Goal: Information Seeking & Learning: Learn about a topic

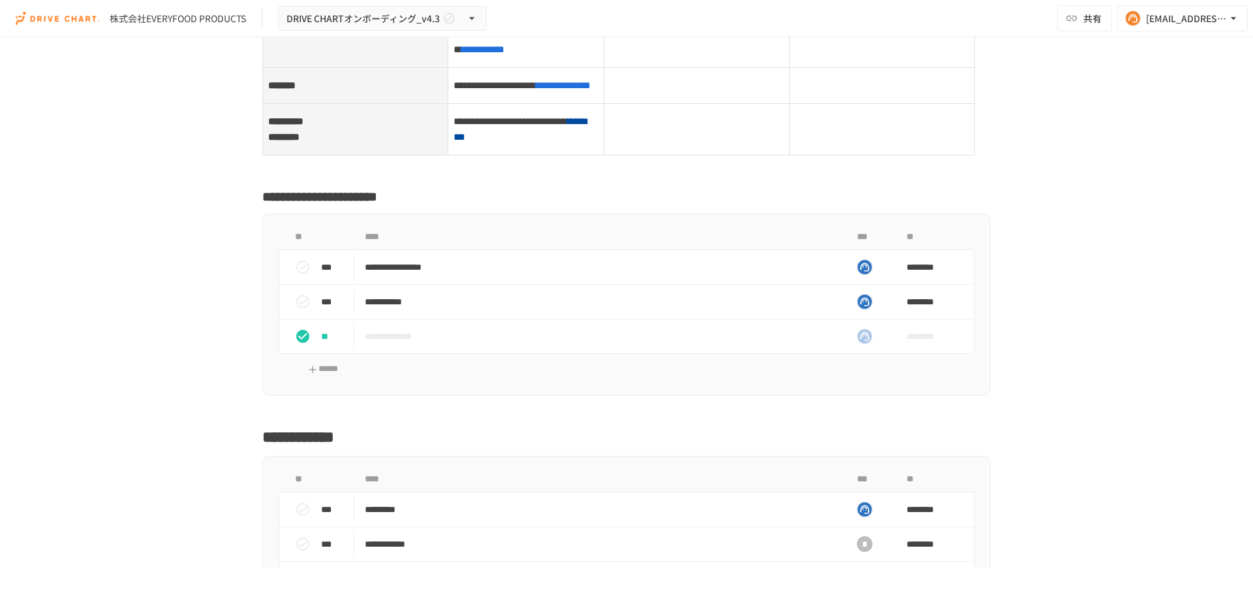
scroll to position [5939, 0]
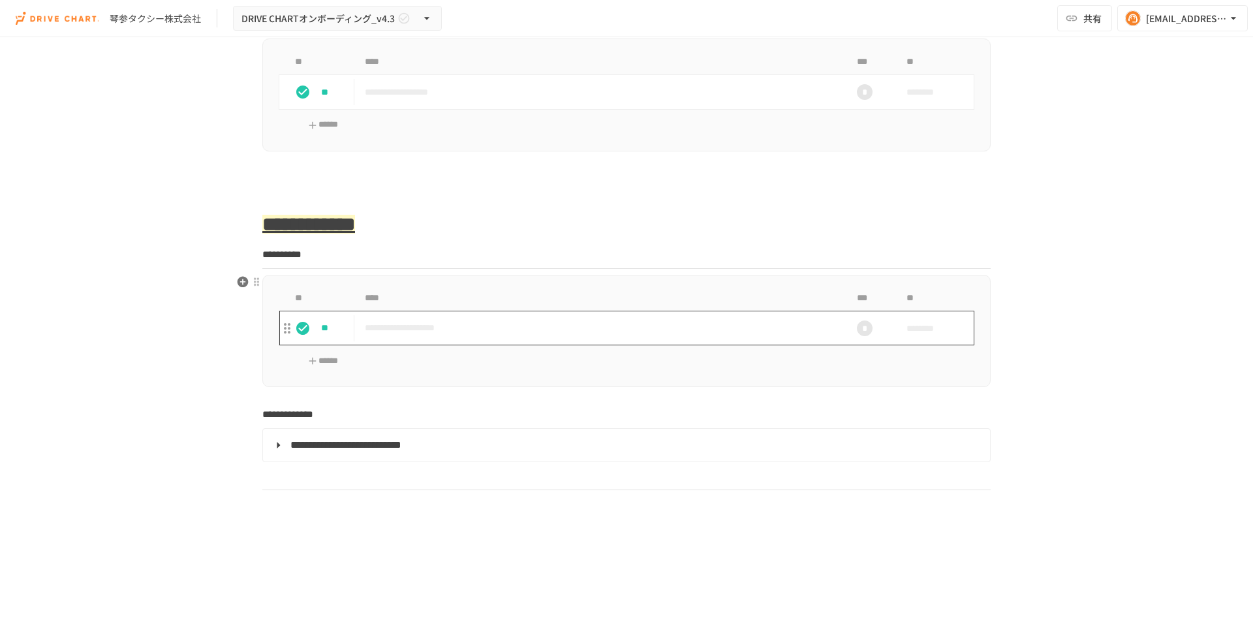
scroll to position [1305, 0]
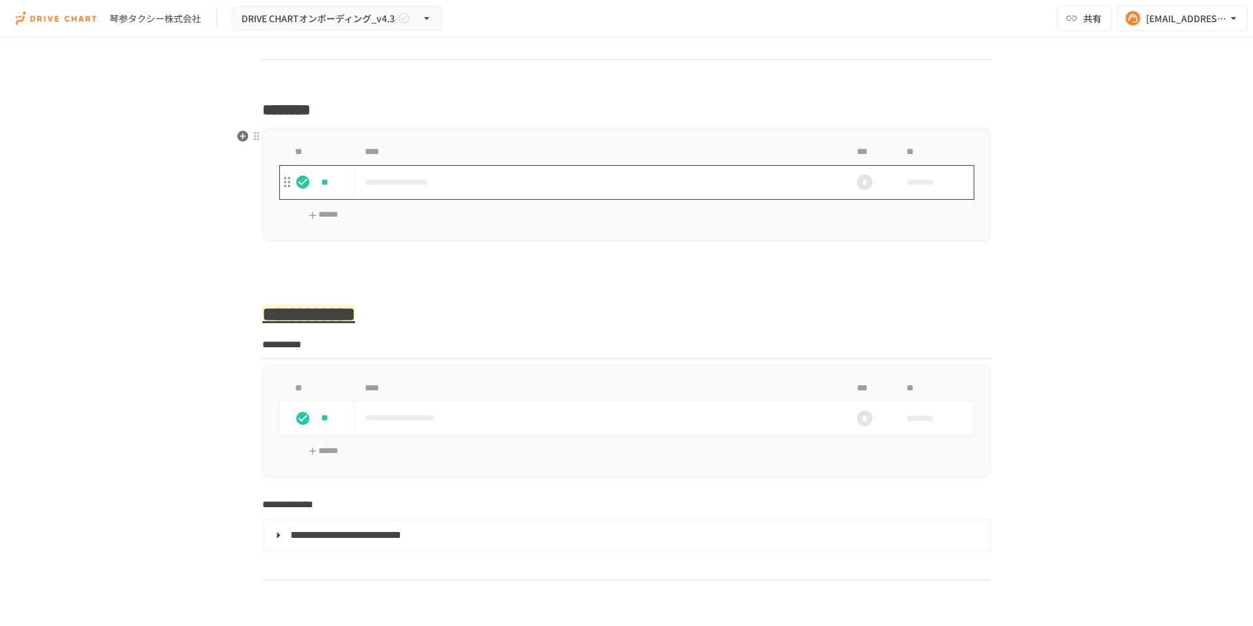
click at [580, 185] on p "**********" at bounding box center [599, 182] width 469 height 16
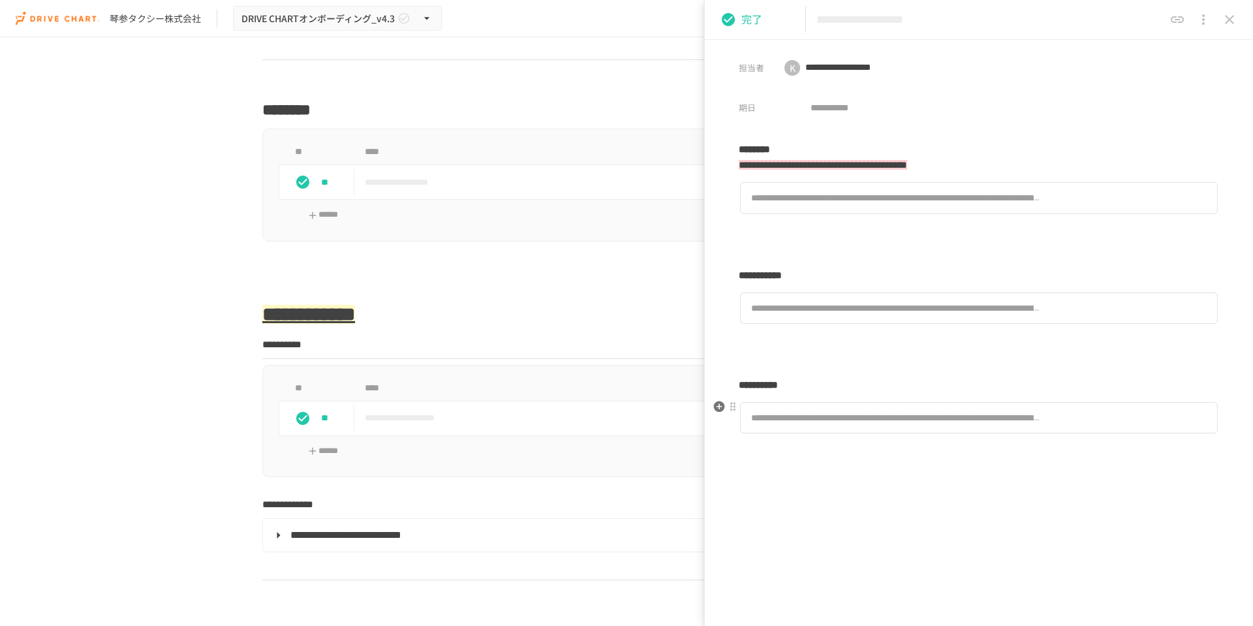
click at [930, 418] on div "**********" at bounding box center [896, 417] width 290 height 14
